Goal: Task Accomplishment & Management: Use online tool/utility

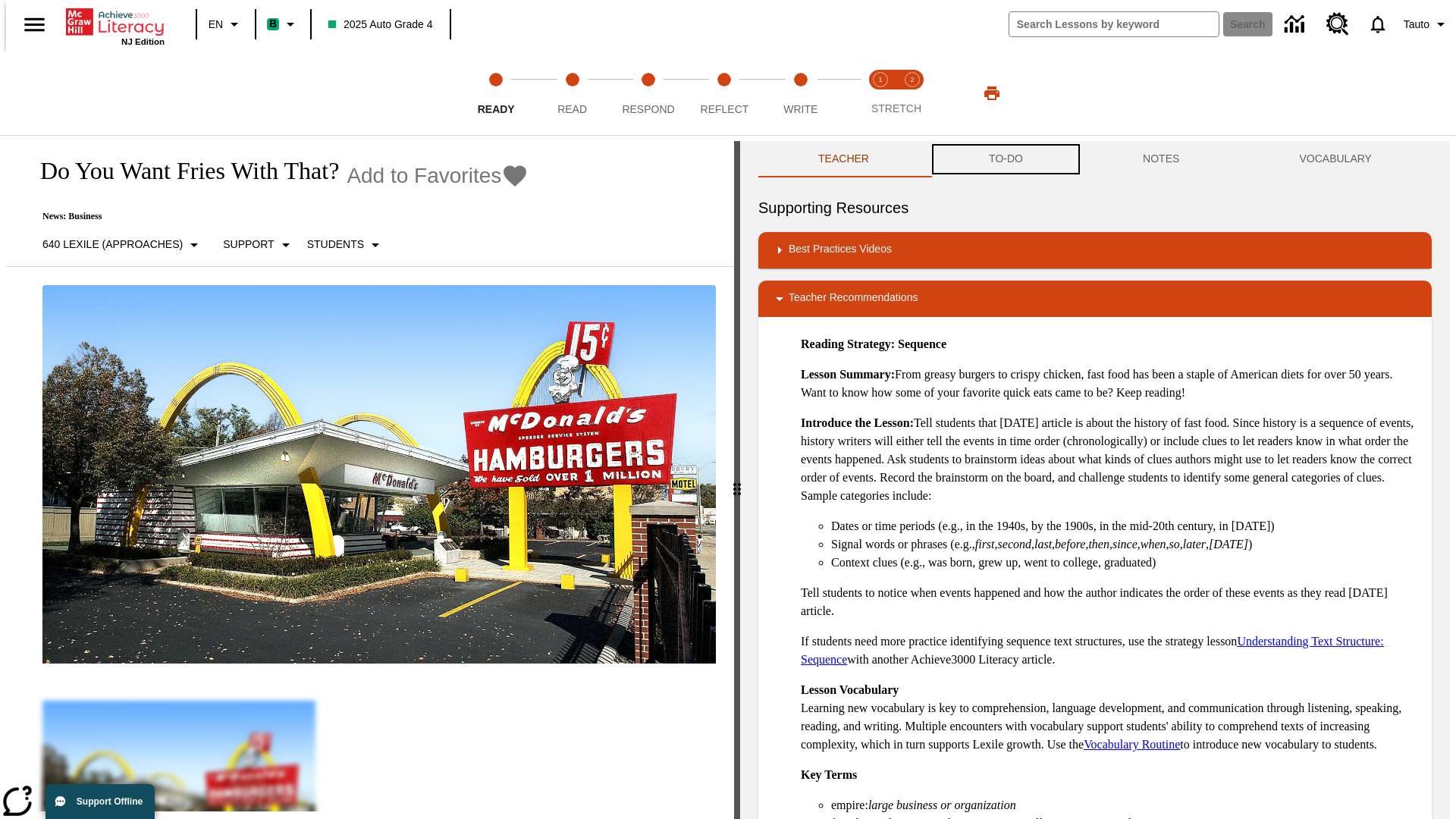
click at [1004, 159] on button "TO-DO" at bounding box center [1005, 159] width 153 height 36
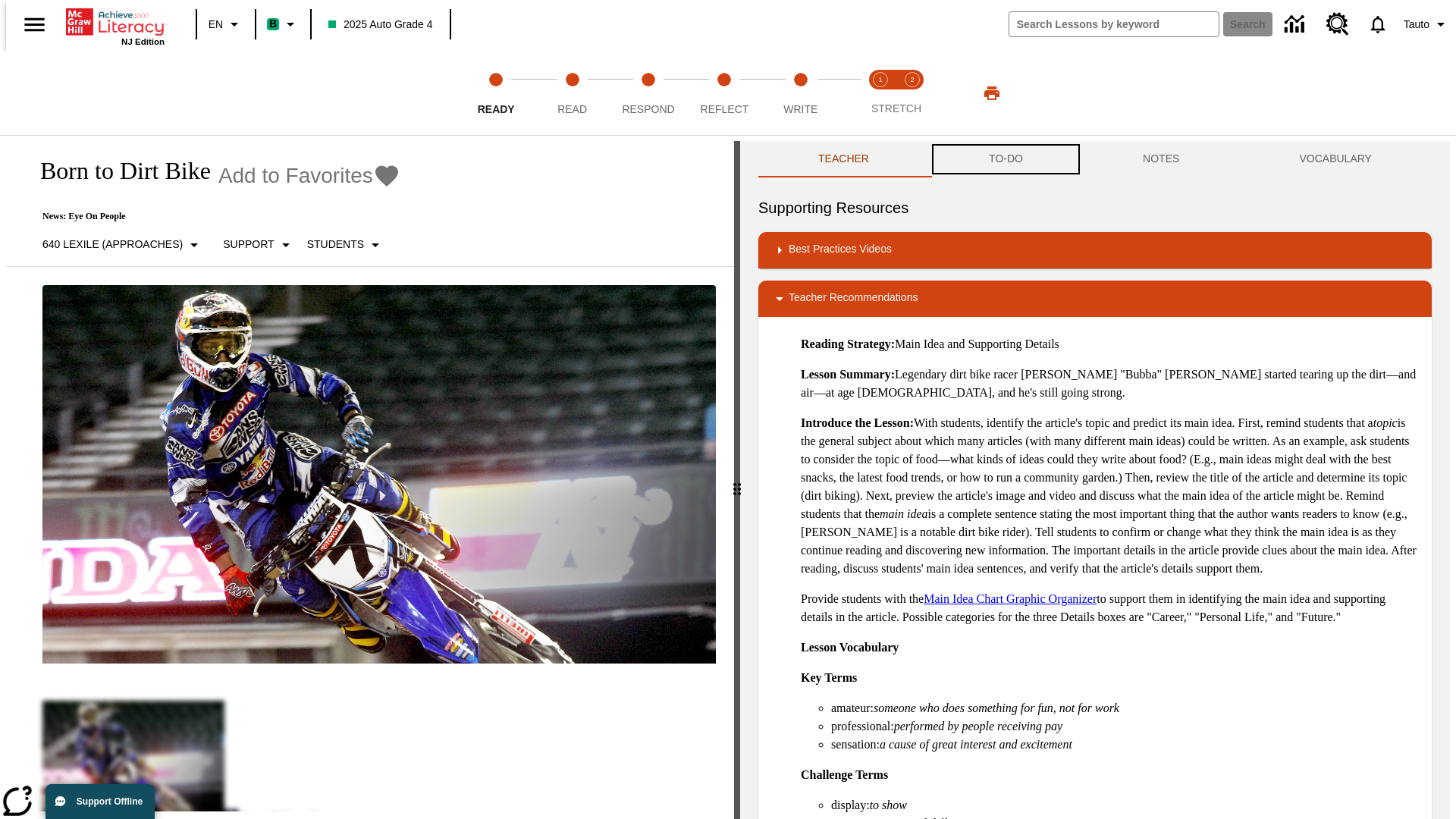
click at [1004, 159] on button "TO-DO" at bounding box center [1005, 159] width 153 height 36
